Goal: Task Accomplishment & Management: Manage account settings

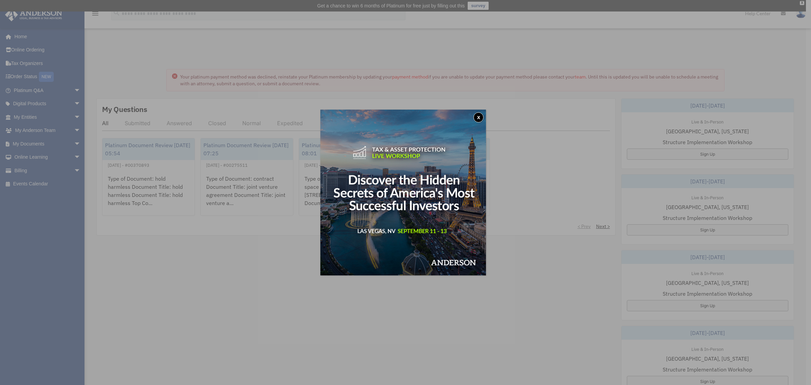
click at [481, 114] on button "x" at bounding box center [479, 117] width 10 height 10
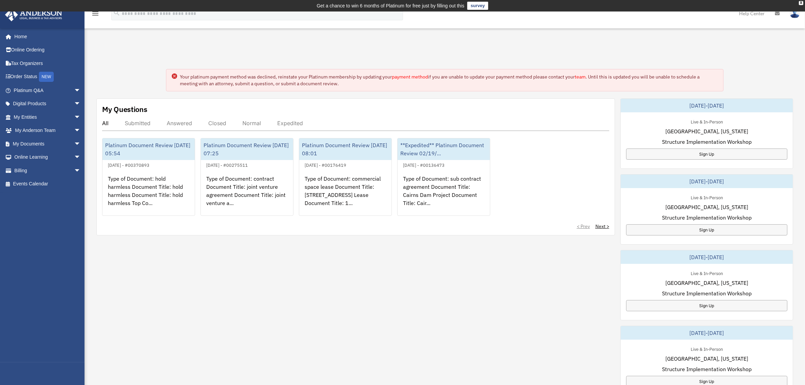
click at [420, 77] on link "payment method" at bounding box center [410, 77] width 36 height 6
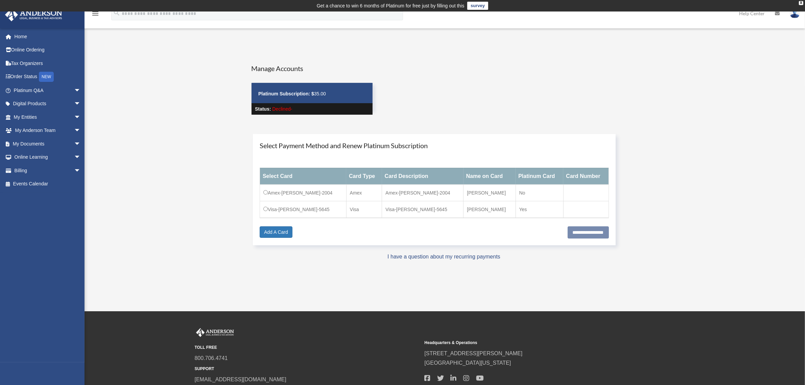
click at [267, 212] on td "Visa-Jose-Roman-5645" at bounding box center [303, 209] width 87 height 17
click at [266, 211] on td "Visa-Jose-Roman-5645" at bounding box center [303, 209] width 87 height 17
click at [598, 234] on input "**********" at bounding box center [587, 232] width 41 height 12
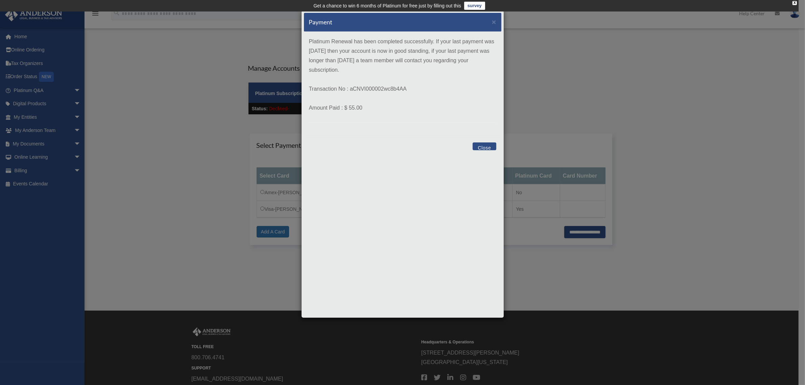
click at [482, 144] on button "Close" at bounding box center [483, 146] width 23 height 8
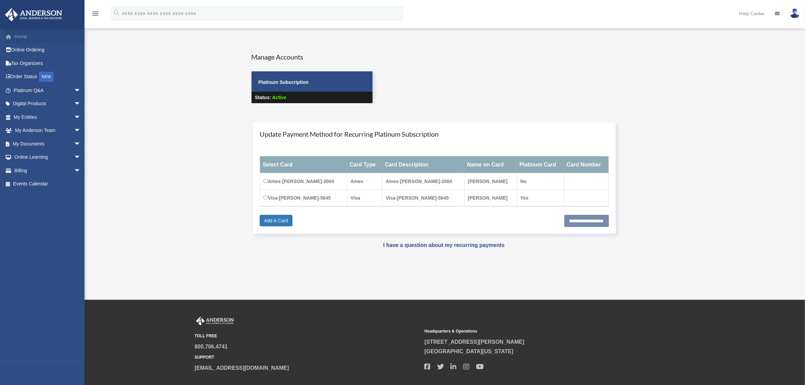
drag, startPoint x: 0, startPoint y: 0, endPoint x: 23, endPoint y: 36, distance: 42.7
click at [23, 36] on link "Home" at bounding box center [48, 37] width 86 height 14
